Goal: Task Accomplishment & Management: Manage account settings

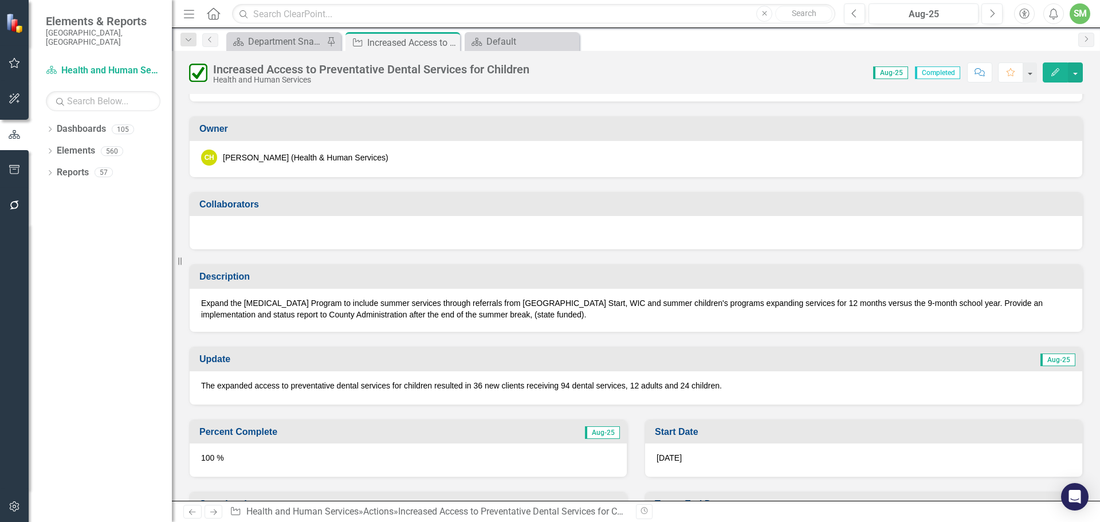
scroll to position [172, 0]
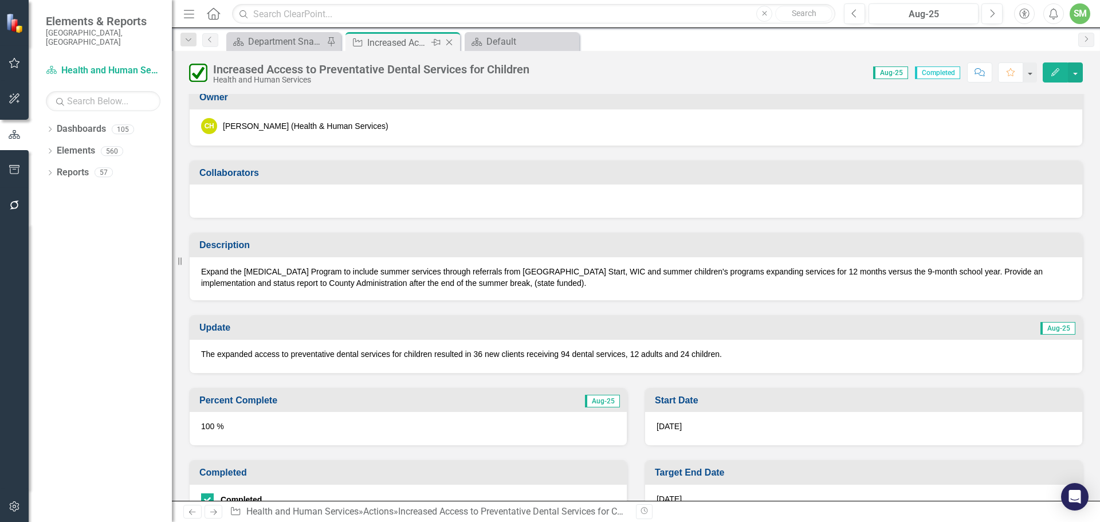
click at [448, 38] on icon "Close" at bounding box center [448, 42] width 11 height 9
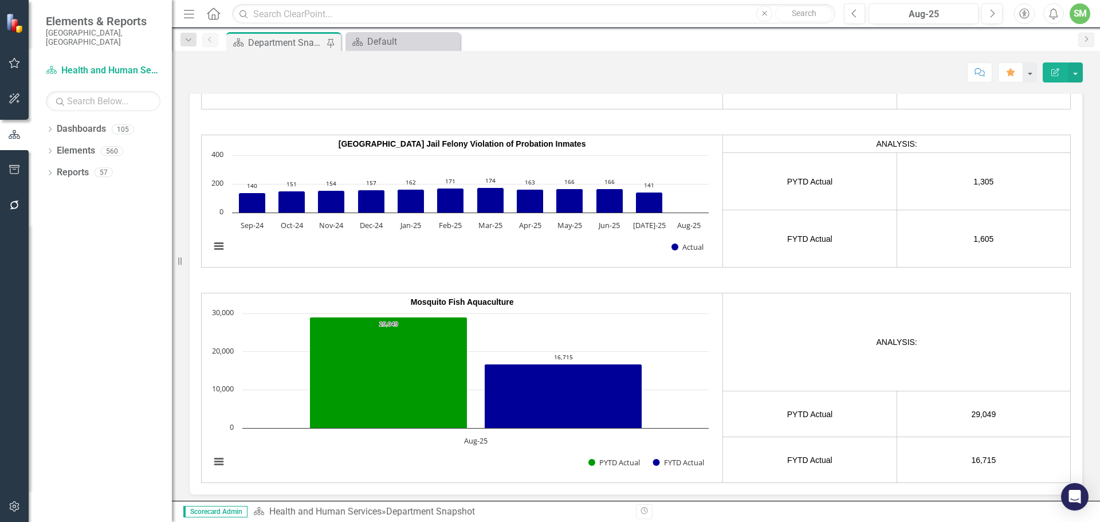
scroll to position [2062, 0]
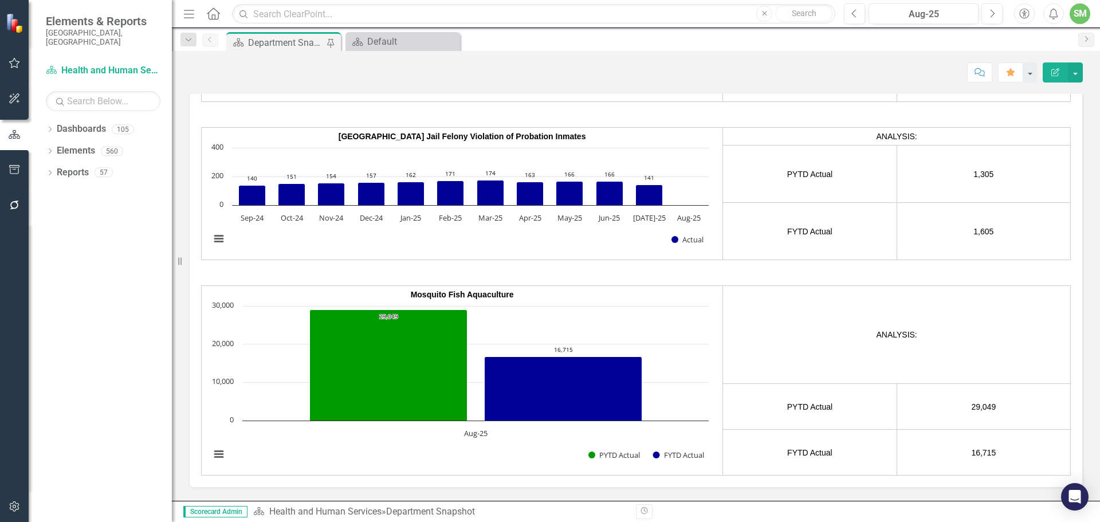
click at [530, 302] on rect "Interactive chart" at bounding box center [459, 386] width 510 height 172
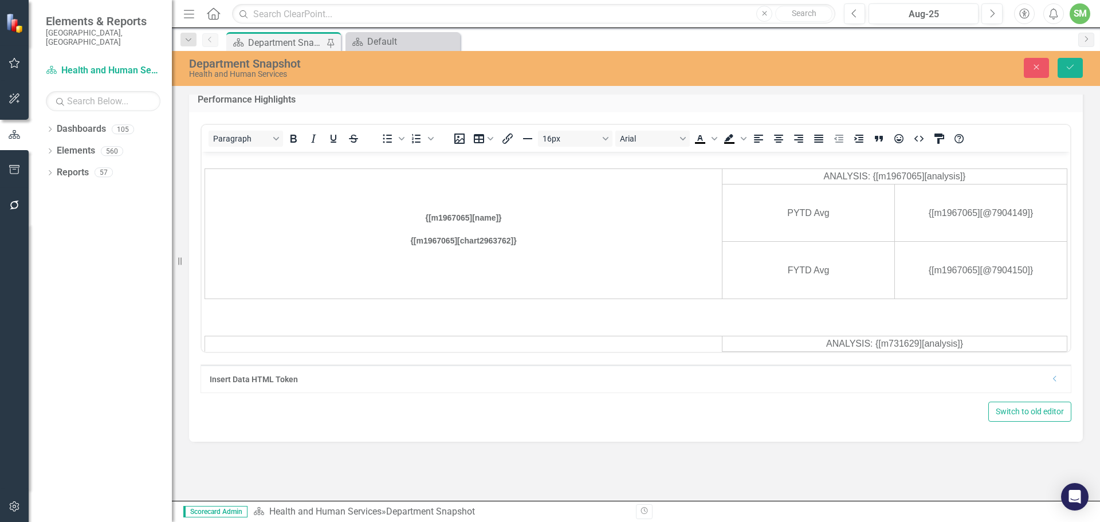
scroll to position [0, 0]
click at [1036, 63] on icon "Close" at bounding box center [1036, 67] width 10 height 8
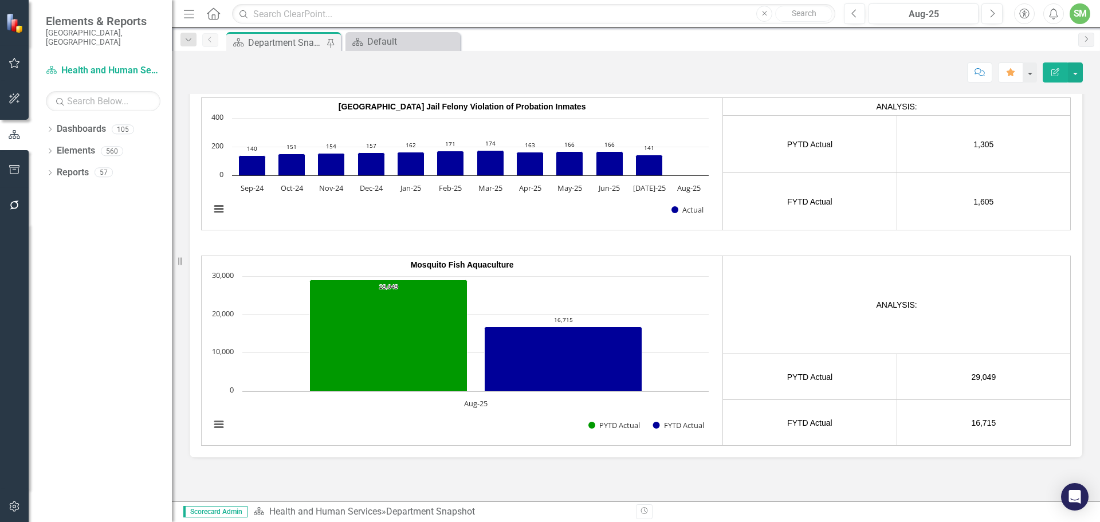
scroll to position [2108, 0]
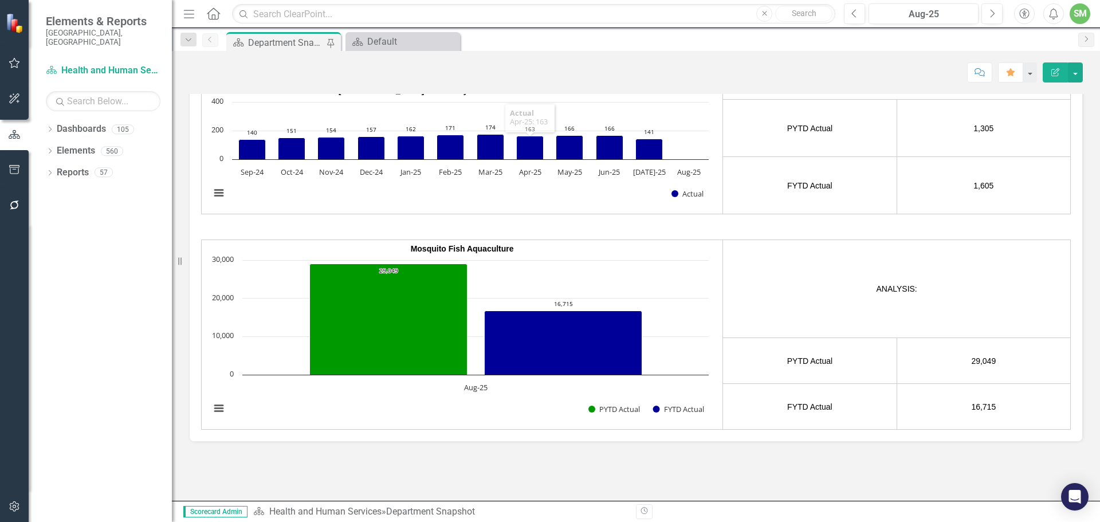
click at [297, 41] on div "Department Snapshot" at bounding box center [286, 43] width 76 height 14
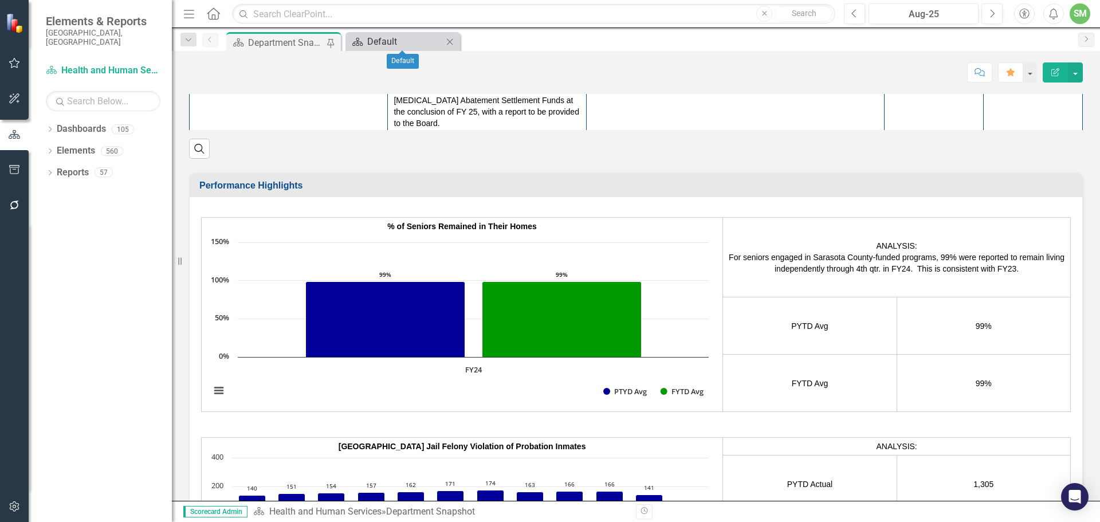
click at [375, 38] on div "Default" at bounding box center [405, 41] width 76 height 14
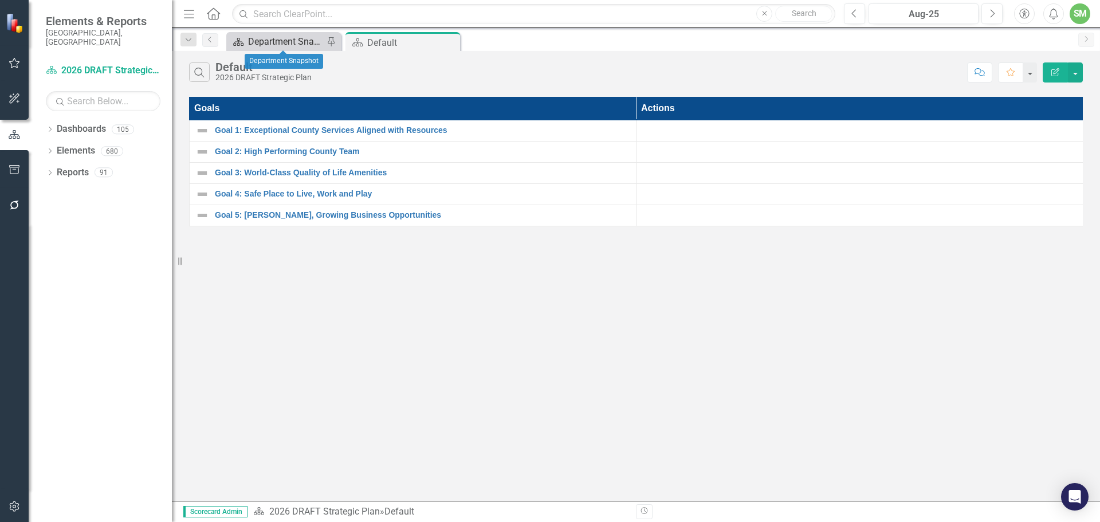
click at [294, 41] on div "Department Snapshot" at bounding box center [286, 41] width 76 height 14
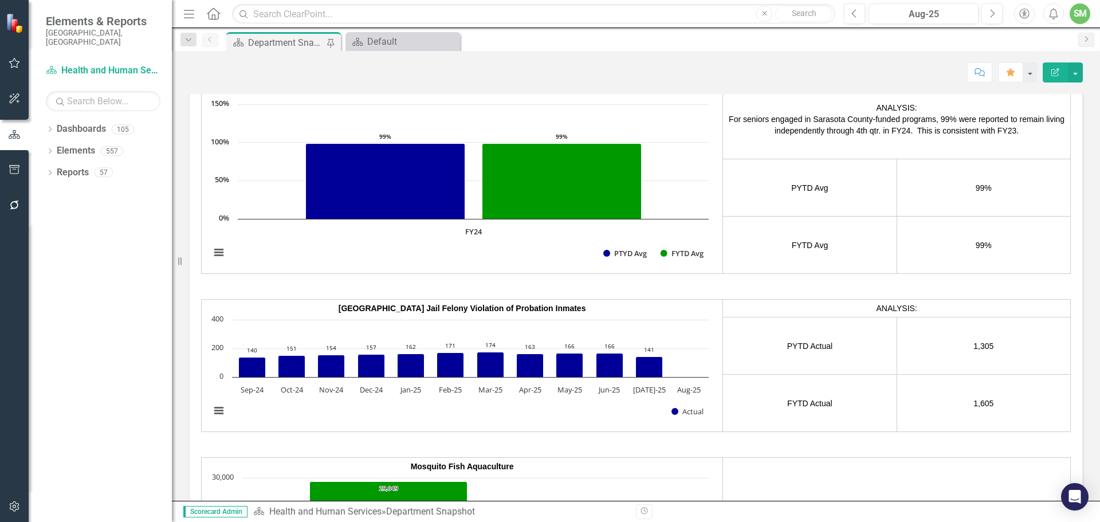
scroll to position [1821, 0]
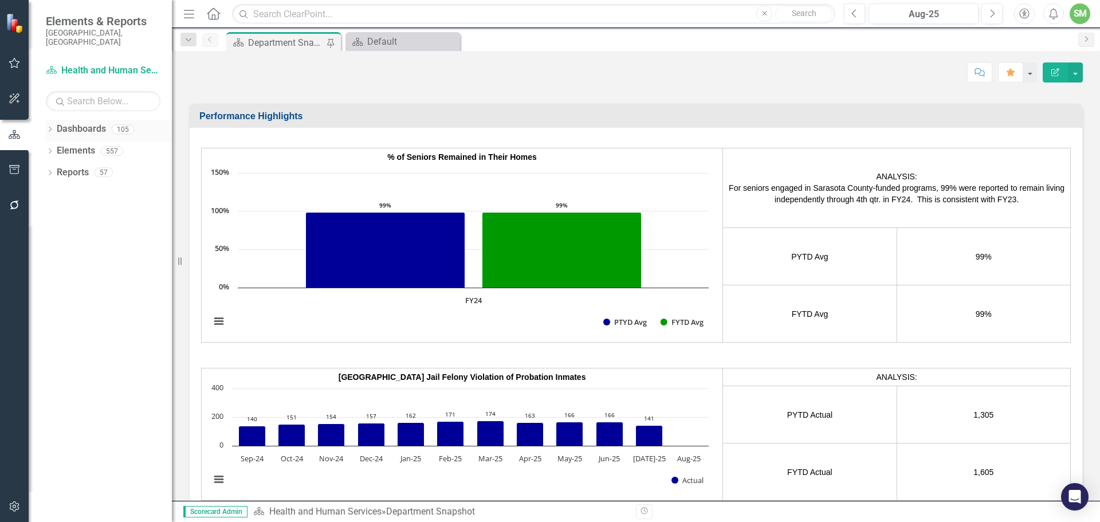
click at [72, 123] on link "Dashboards" at bounding box center [81, 129] width 49 height 13
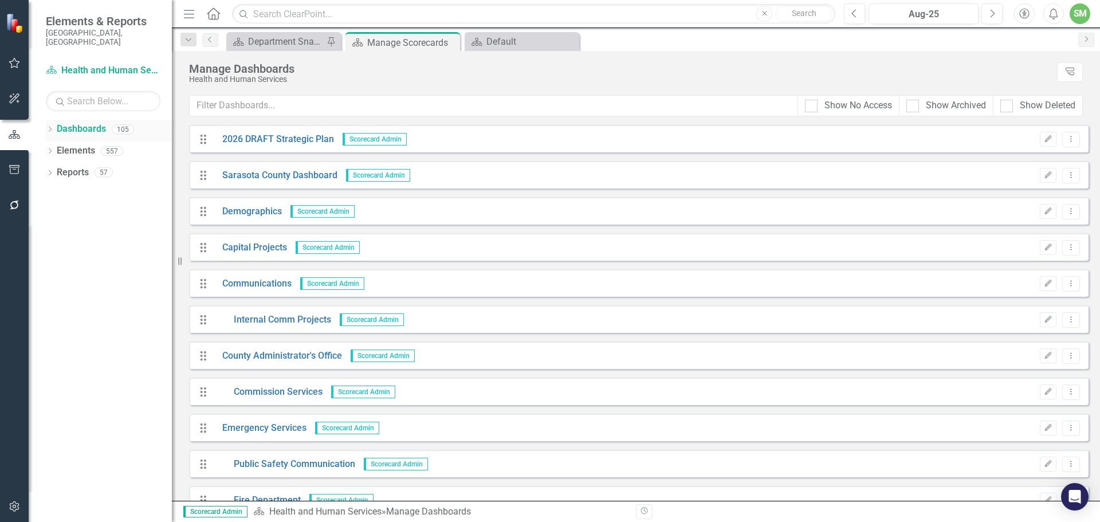
click at [50, 120] on div "Dropdown Dashboards 105" at bounding box center [109, 131] width 126 height 22
click at [50, 127] on icon "Dropdown" at bounding box center [50, 130] width 8 height 6
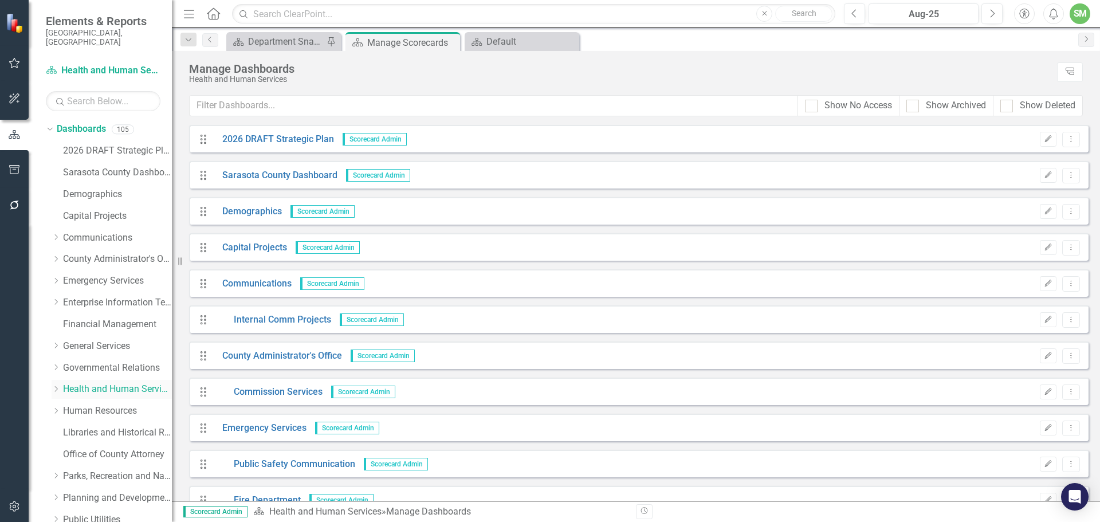
click at [105, 383] on link "Health and Human Services" at bounding box center [117, 389] width 109 height 13
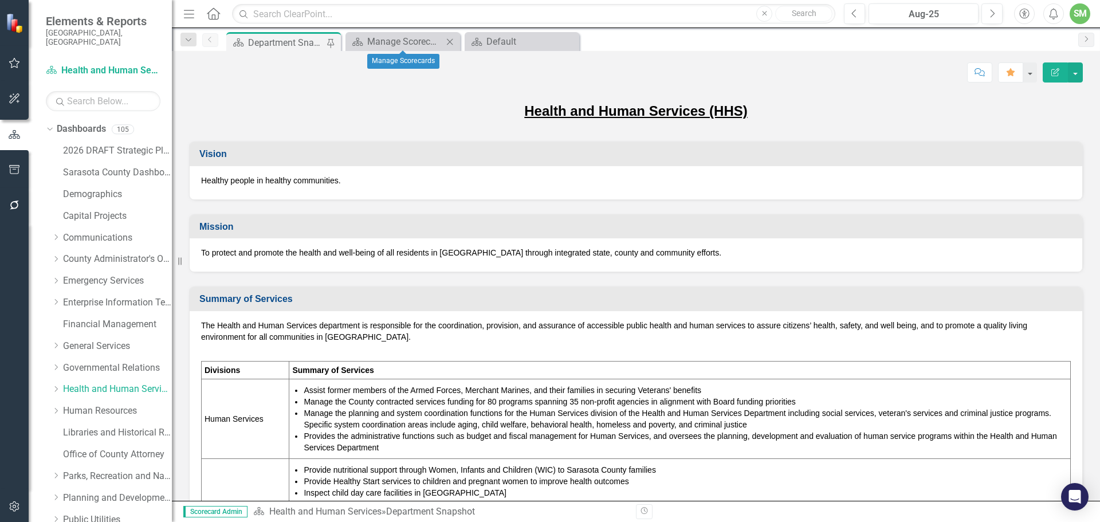
click at [447, 38] on icon "Close" at bounding box center [449, 41] width 11 height 9
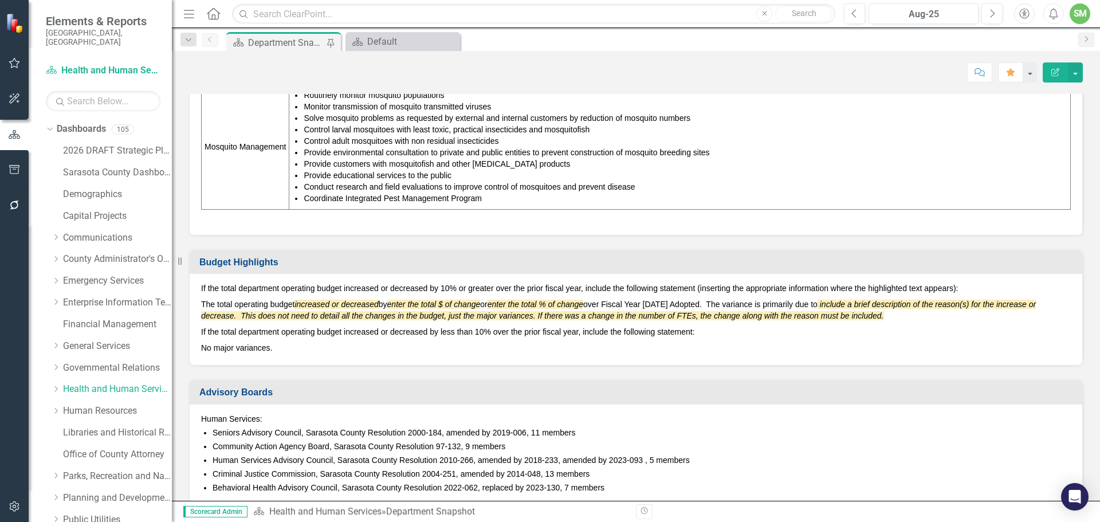
scroll to position [561, 0]
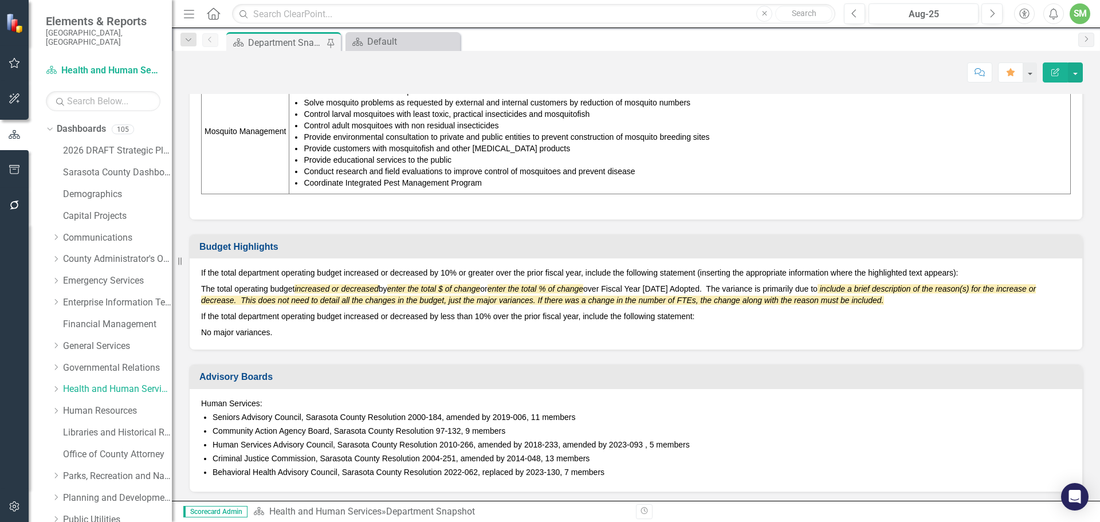
click at [417, 242] on h3 "Budget Highlights" at bounding box center [637, 247] width 877 height 10
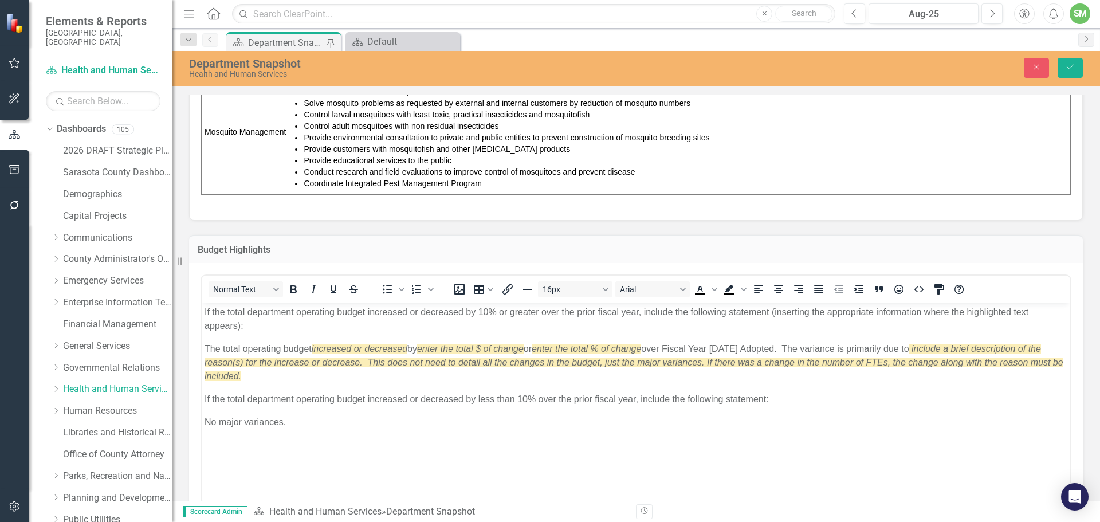
scroll to position [0, 0]
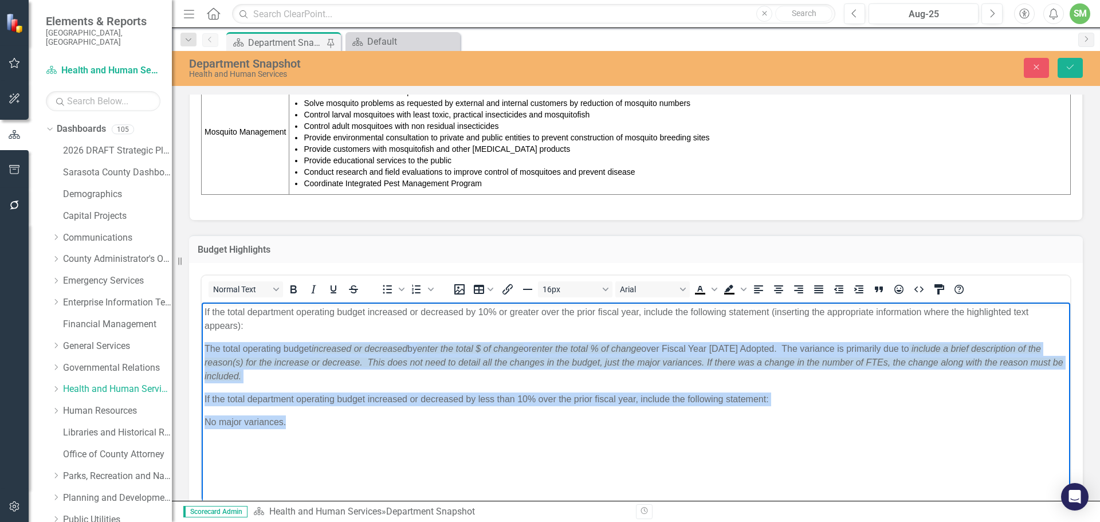
drag, startPoint x: 776, startPoint y: 406, endPoint x: 454, endPoint y: 345, distance: 328.1
click at [455, 324] on body "If the total department operating budget increased or decreased by 10% or great…" at bounding box center [636, 388] width 868 height 172
click at [387, 403] on p "If the total department operating budget increased or decreased by less than 10…" at bounding box center [635, 399] width 863 height 14
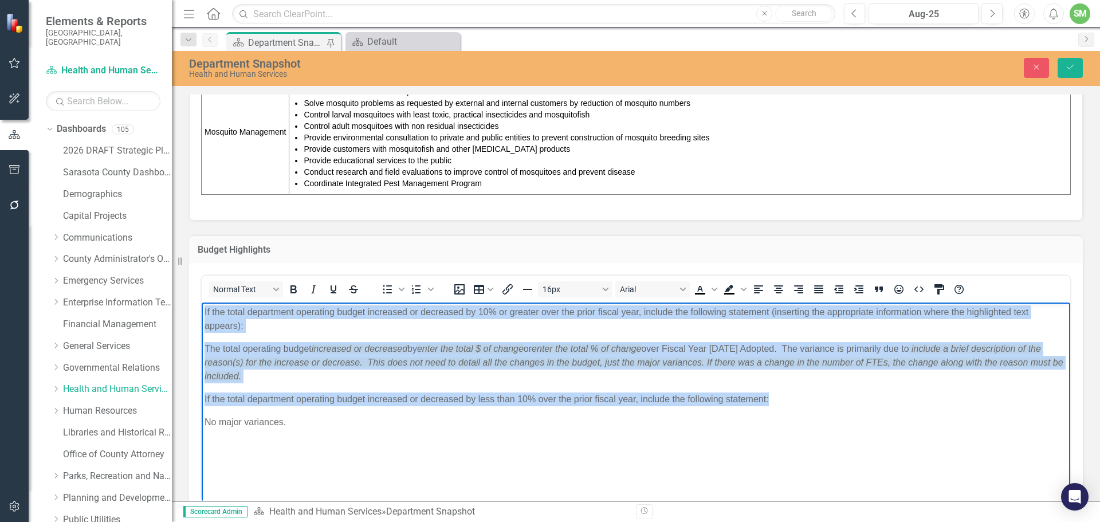
drag, startPoint x: 769, startPoint y: 400, endPoint x: 202, endPoint y: 302, distance: 575.4
click at [202, 302] on body "If the total department operating budget increased or decreased by 10% or great…" at bounding box center [636, 388] width 868 height 172
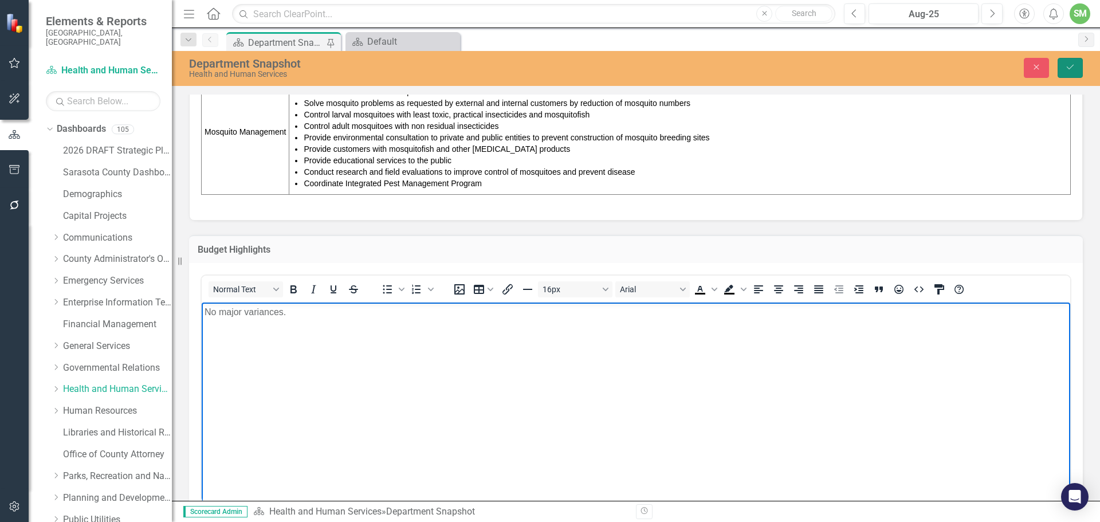
click at [1067, 65] on icon "Save" at bounding box center [1070, 67] width 10 height 8
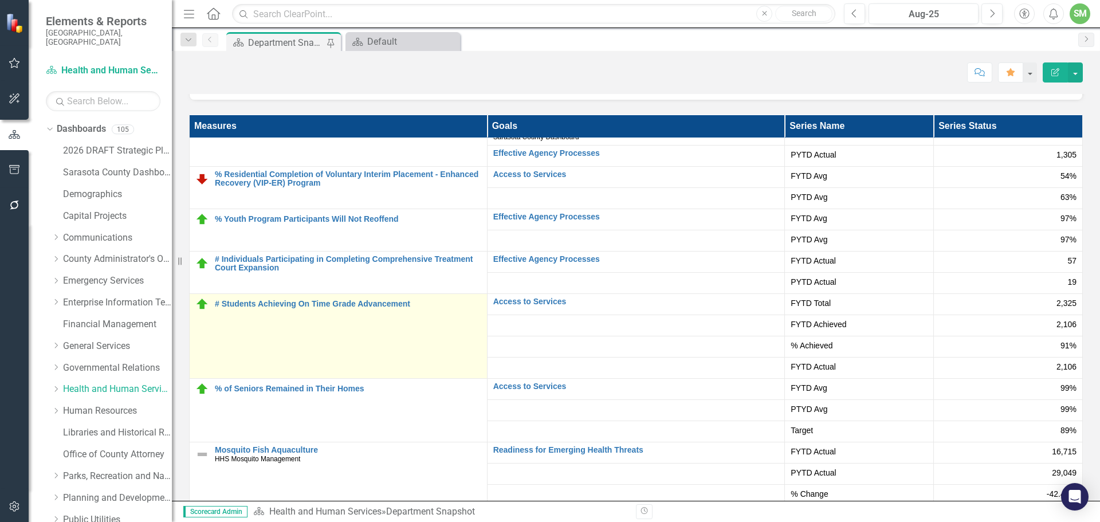
scroll to position [2436, 0]
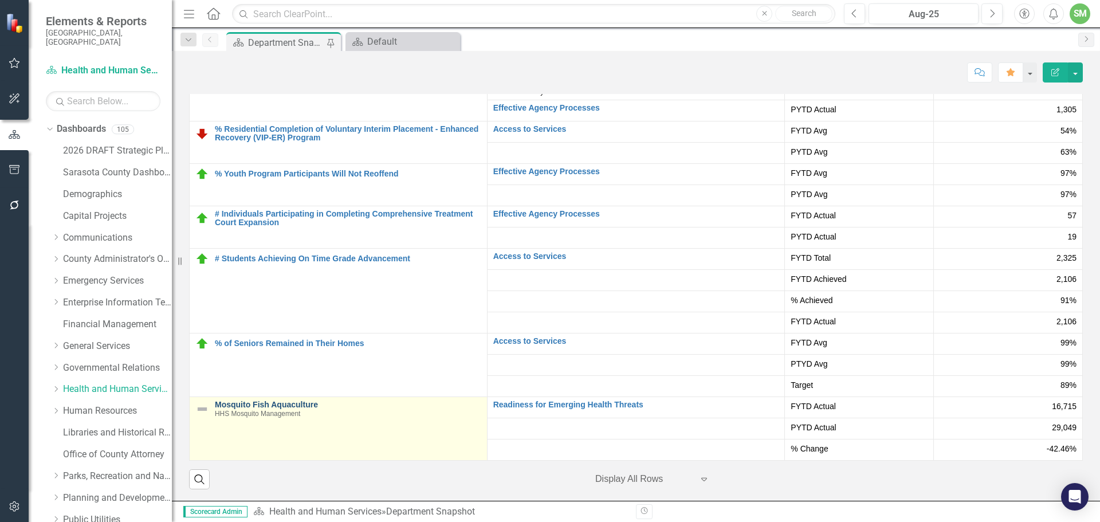
click at [318, 406] on link "Mosquito Fish Aquaculture" at bounding box center [348, 404] width 266 height 9
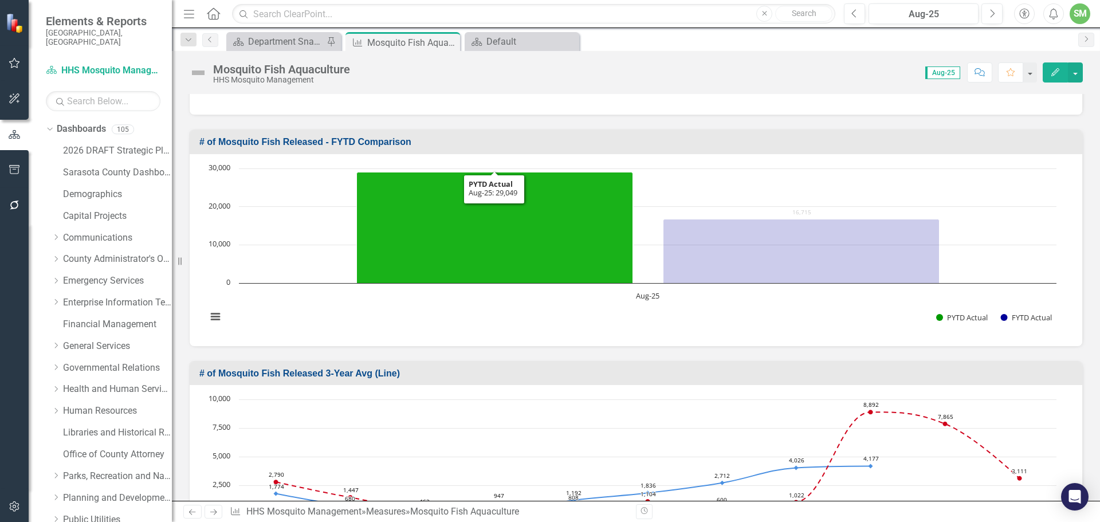
scroll to position [486, 0]
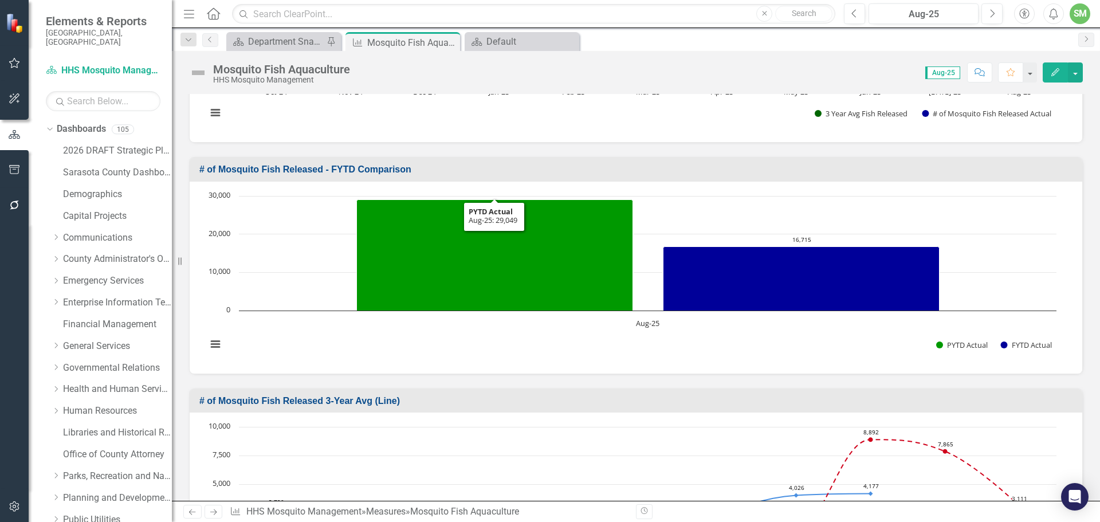
click at [623, 169] on h3 "# of Mosquito Fish Released - FYTD Comparison" at bounding box center [637, 169] width 877 height 10
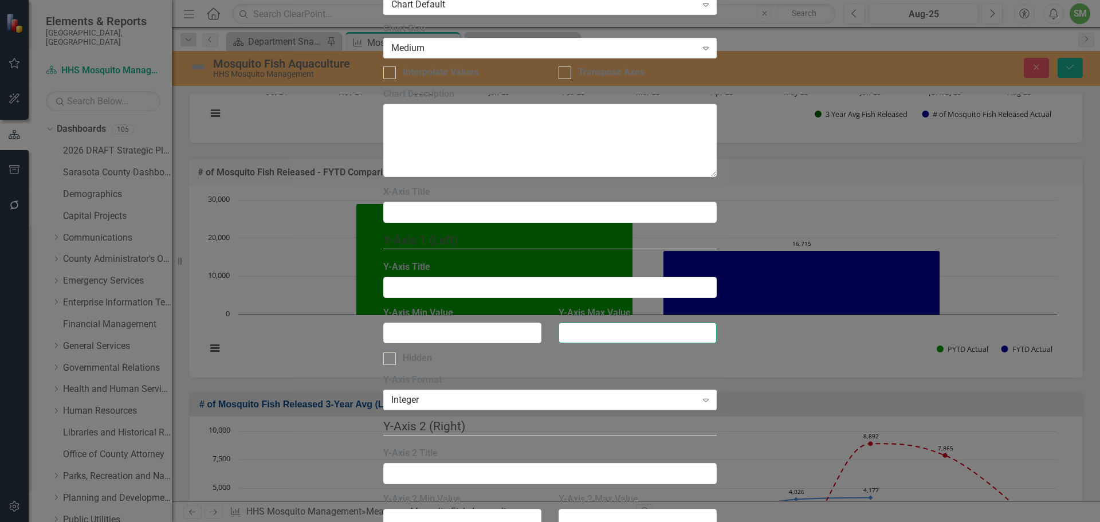
click at [661, 322] on input "Y-Axis Max Value" at bounding box center [637, 332] width 158 height 21
type input "40000"
